Goal: Task Accomplishment & Management: Manage account settings

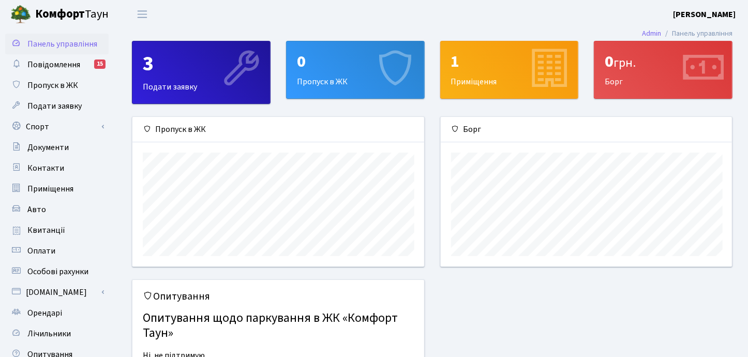
scroll to position [149, 292]
click at [32, 204] on span "Авто" at bounding box center [36, 209] width 19 height 11
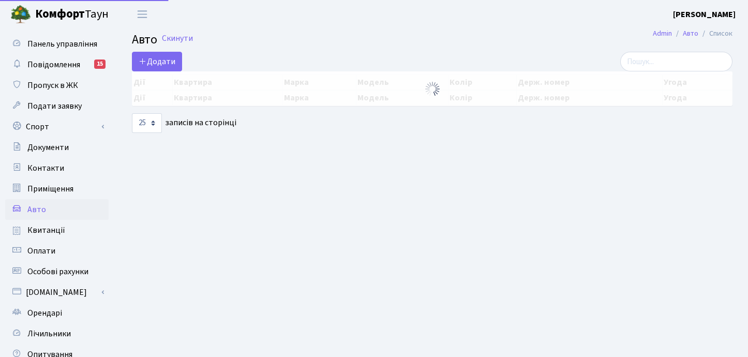
select select "25"
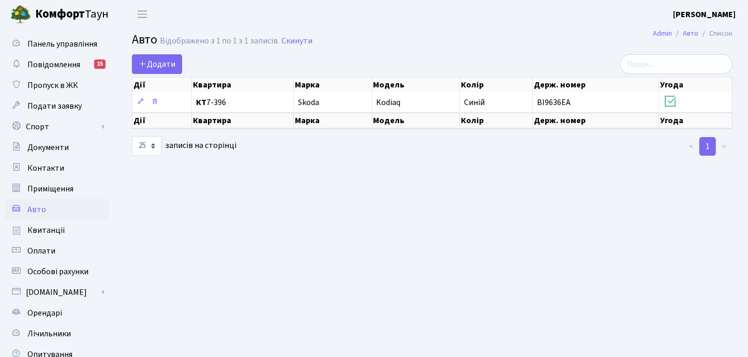
click at [702, 13] on b "[PERSON_NAME]" at bounding box center [704, 14] width 63 height 11
click at [674, 59] on link "Вийти" at bounding box center [683, 57] width 103 height 16
